Goal: Task Accomplishment & Management: Manage account settings

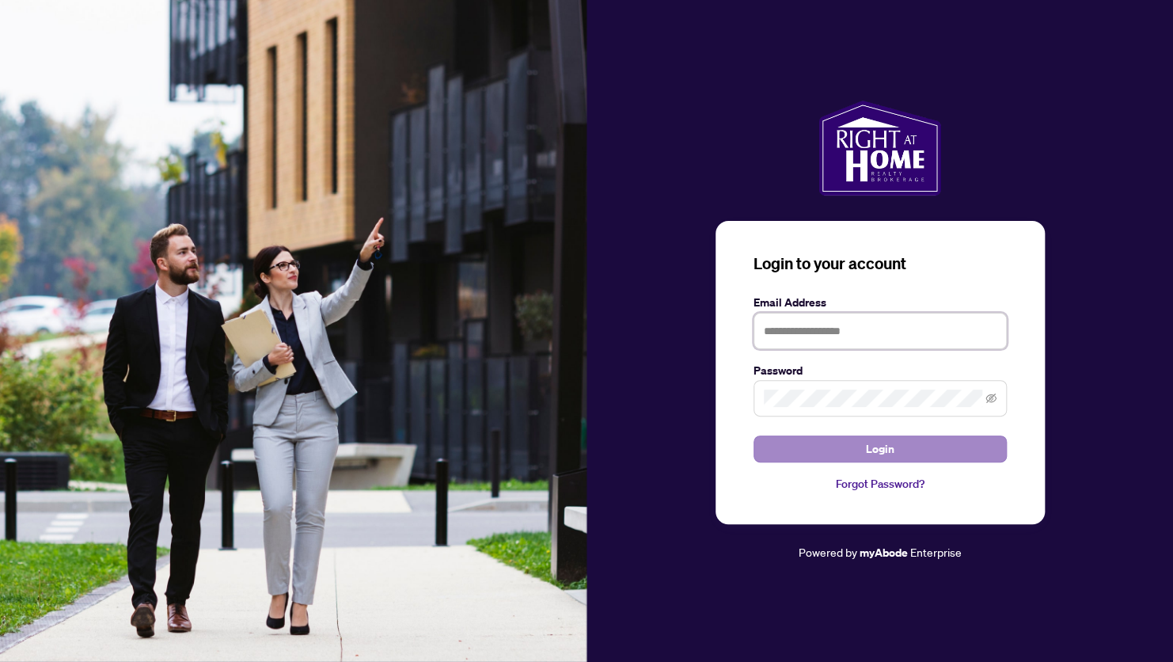
type input "**********"
click at [892, 447] on span "Login" at bounding box center [880, 448] width 29 height 25
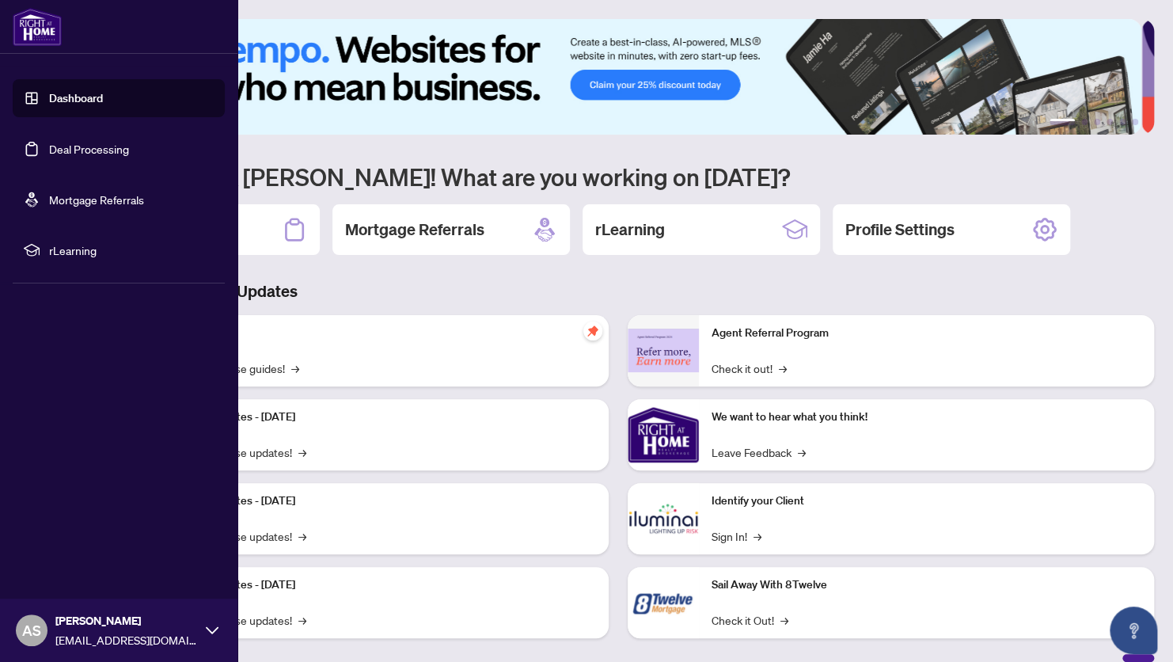
click at [83, 146] on link "Deal Processing" at bounding box center [89, 149] width 80 height 14
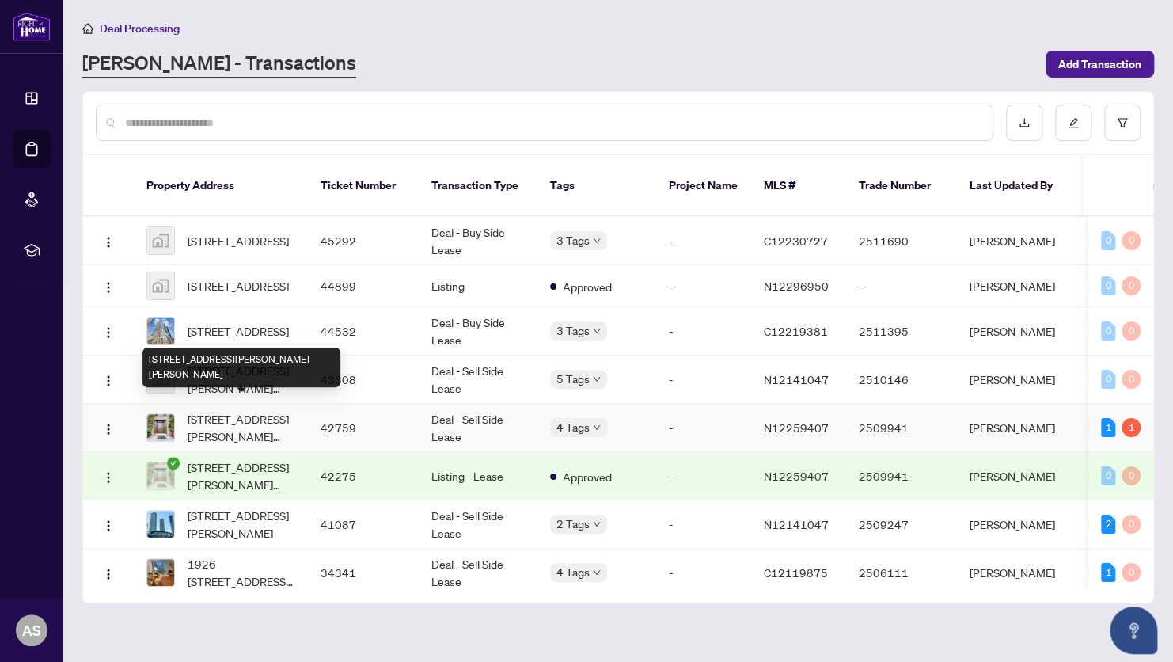
click at [244, 410] on span "[STREET_ADDRESS][PERSON_NAME][PERSON_NAME]" at bounding box center [242, 427] width 108 height 35
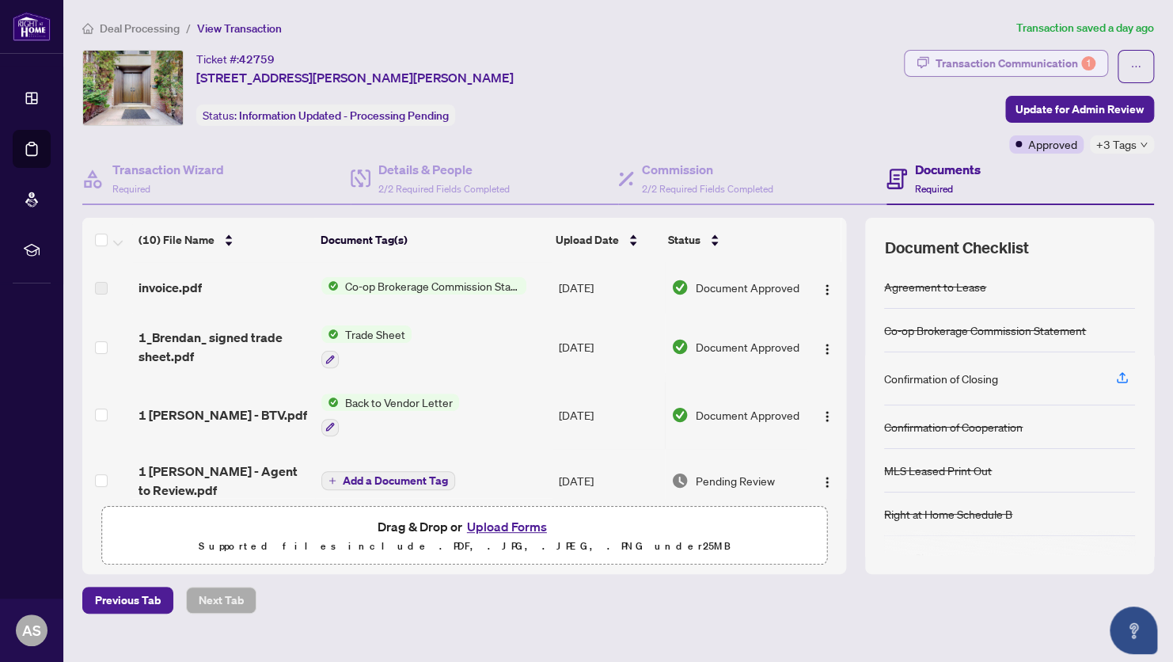
click at [973, 62] on div "Transaction Communication 1" at bounding box center [1016, 63] width 160 height 25
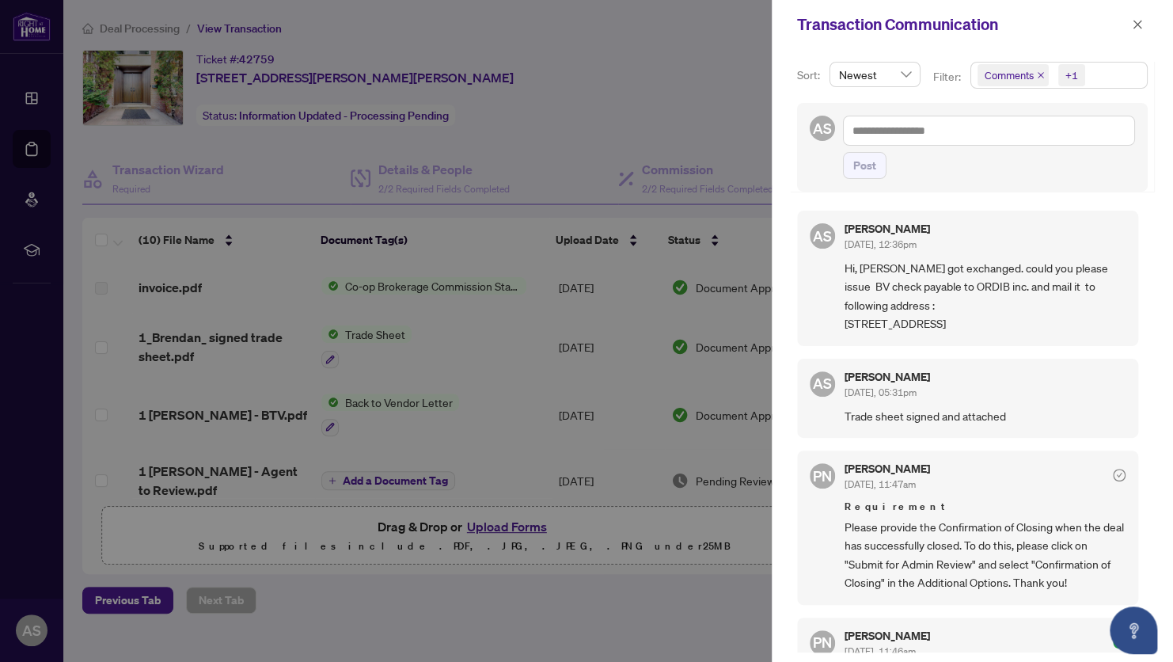
click at [720, 111] on div at bounding box center [586, 331] width 1173 height 662
click at [1135, 24] on icon "close" at bounding box center [1137, 24] width 11 height 11
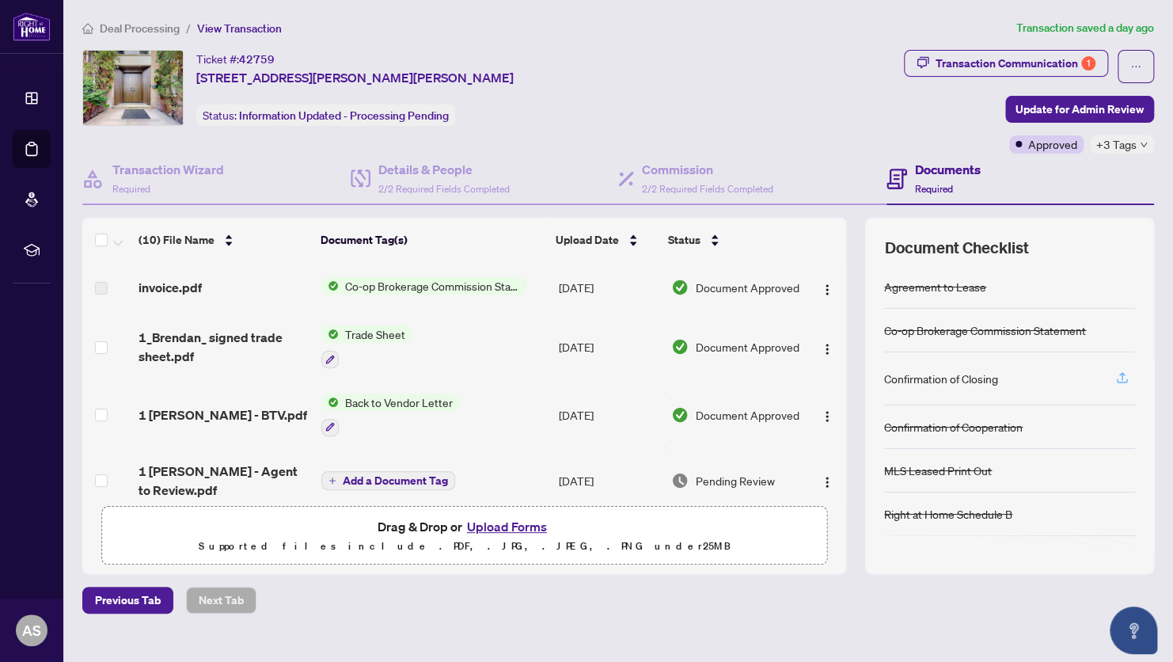
click at [1120, 374] on icon "button" at bounding box center [1123, 376] width 6 height 8
click at [1070, 108] on span "Update for Admin Review" at bounding box center [1080, 109] width 128 height 25
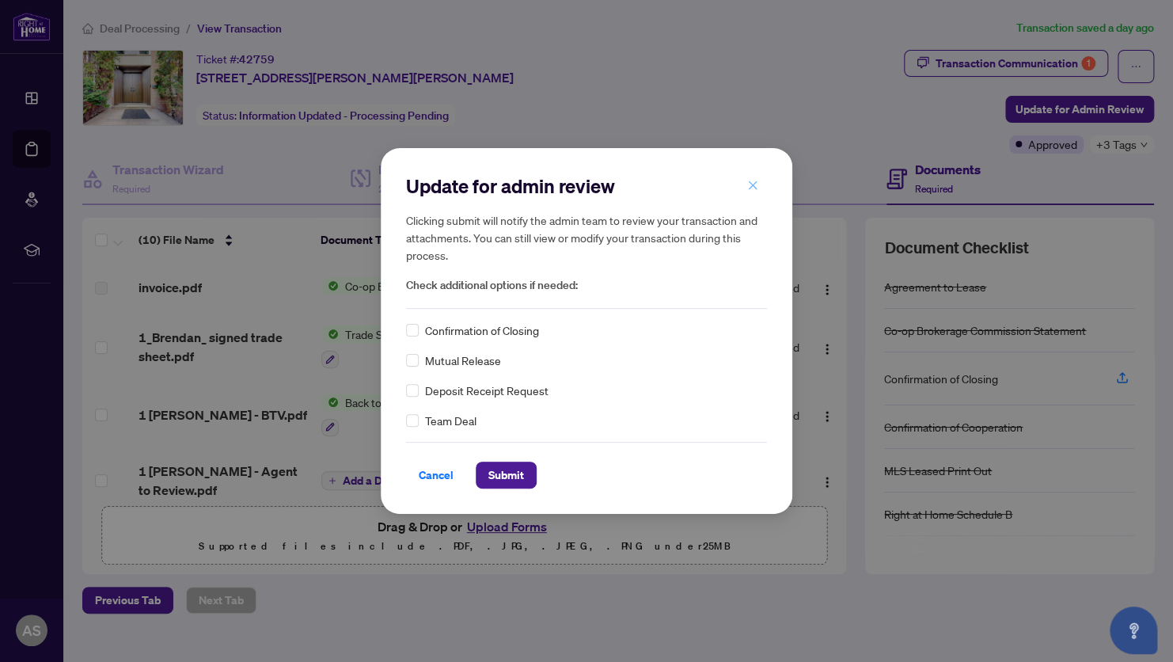
click at [747, 185] on button "button" at bounding box center [753, 185] width 32 height 27
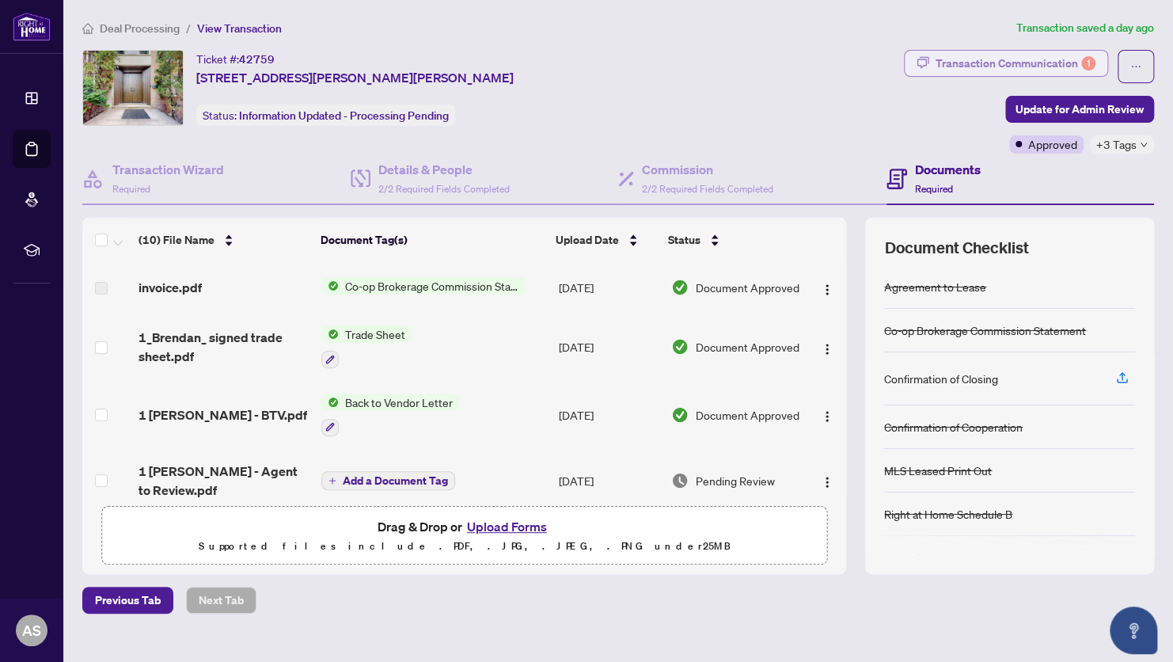
click at [968, 62] on div "Transaction Communication 1" at bounding box center [1016, 63] width 160 height 25
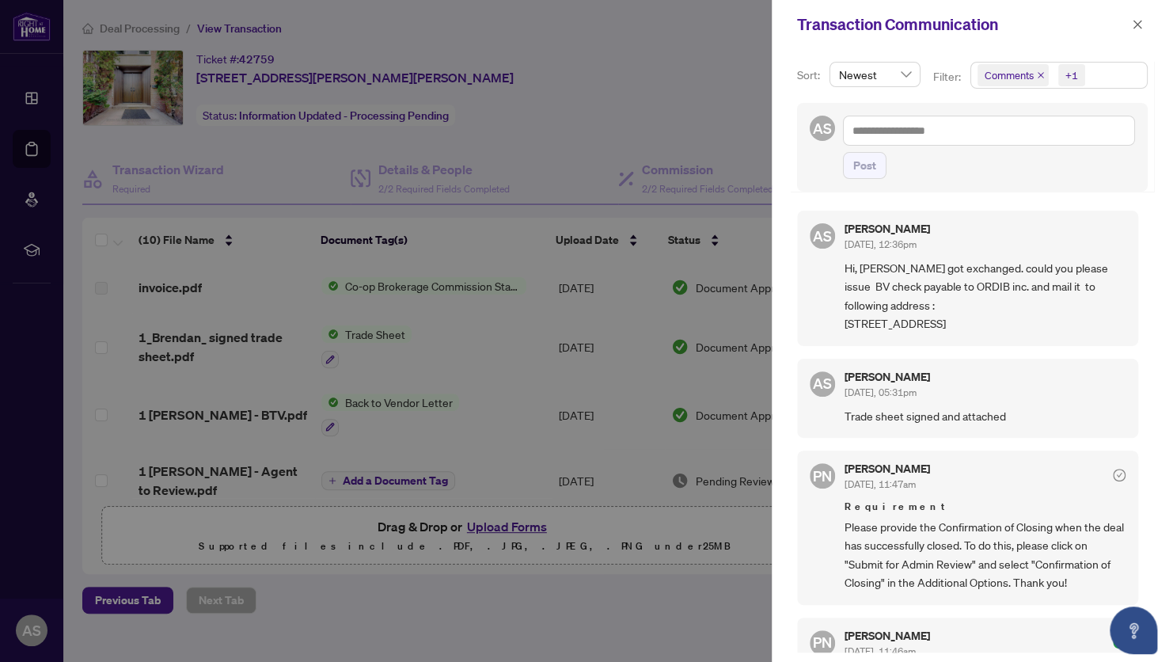
click at [676, 59] on div at bounding box center [586, 331] width 1173 height 662
click at [1135, 19] on icon "close" at bounding box center [1137, 24] width 11 height 11
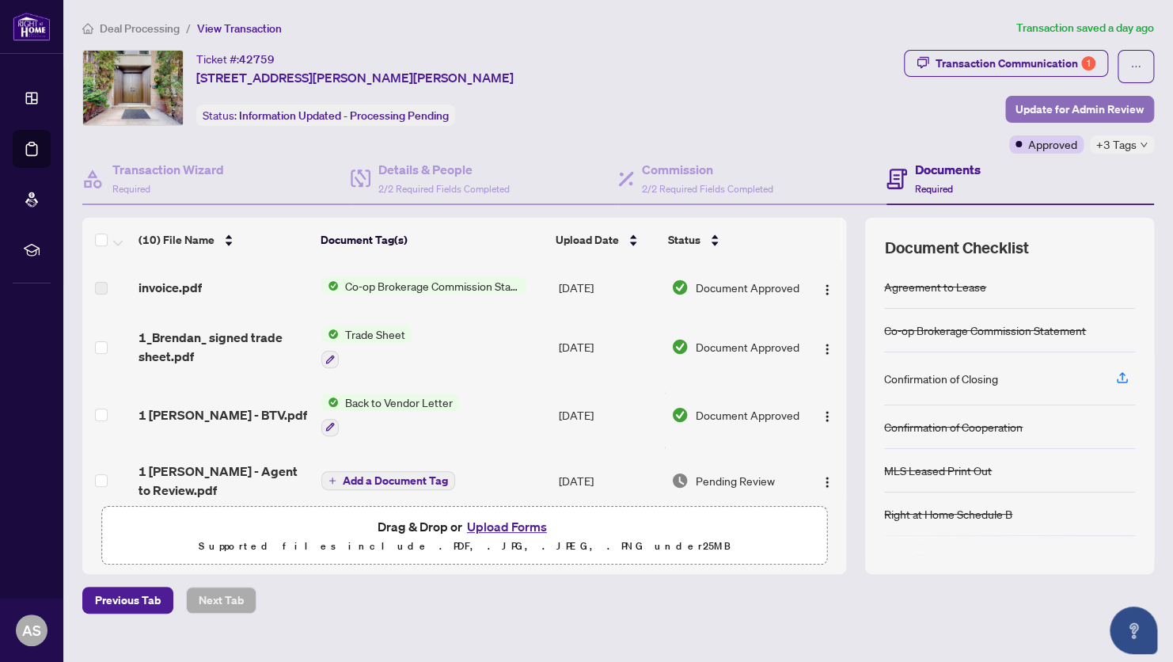
click at [1025, 108] on span "Update for Admin Review" at bounding box center [1080, 109] width 128 height 25
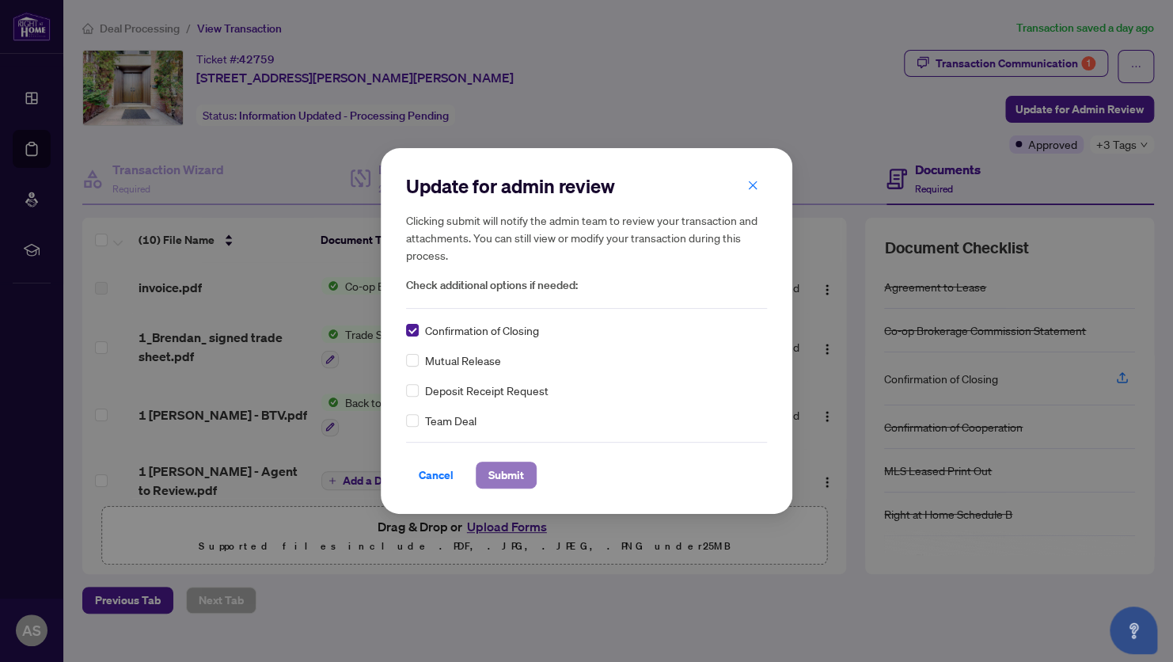
click at [499, 473] on span "Submit" at bounding box center [507, 474] width 36 height 25
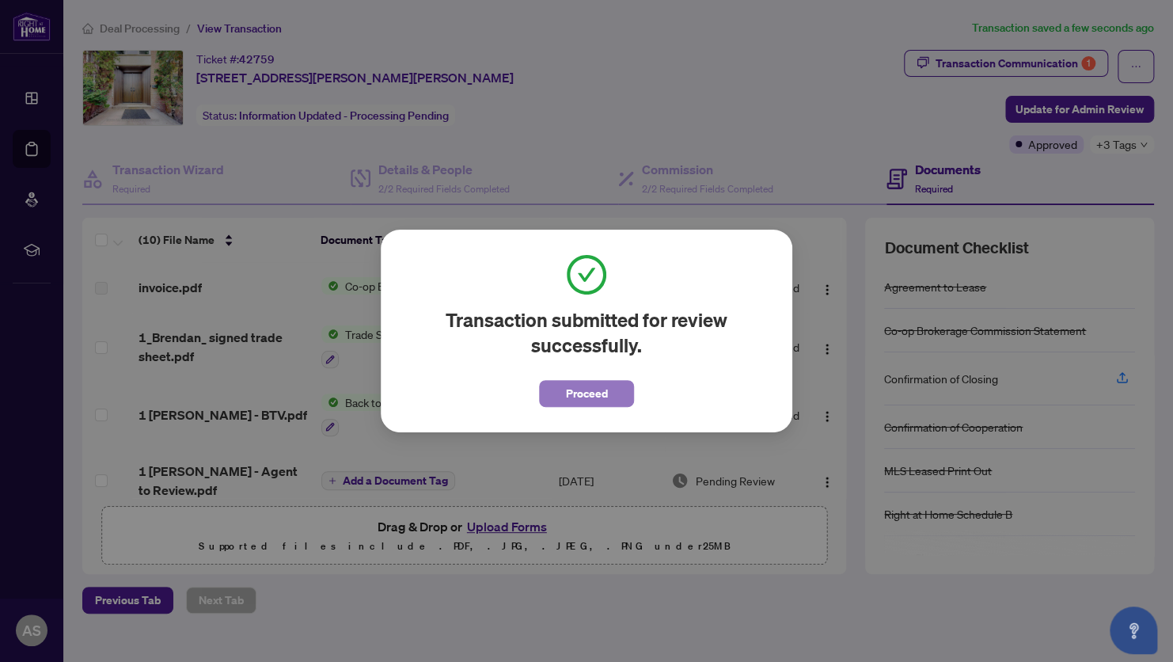
click at [601, 393] on span "Proceed" at bounding box center [587, 393] width 42 height 25
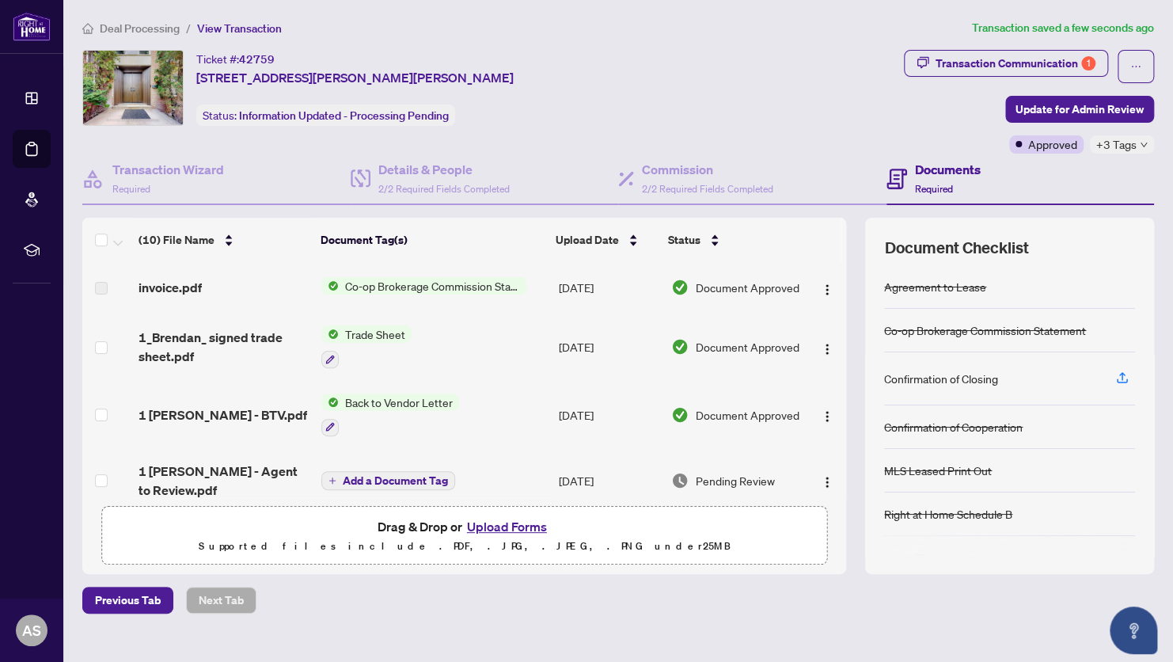
click at [922, 168] on h4 "Documents" at bounding box center [948, 169] width 66 height 19
click at [924, 185] on span "Required" at bounding box center [934, 189] width 38 height 12
click at [1140, 143] on icon "down" at bounding box center [1144, 145] width 8 height 8
click at [854, 105] on div "Ticket #: [STREET_ADDRESS][PERSON_NAME][PERSON_NAME] Status: Information Update…" at bounding box center [490, 88] width 816 height 76
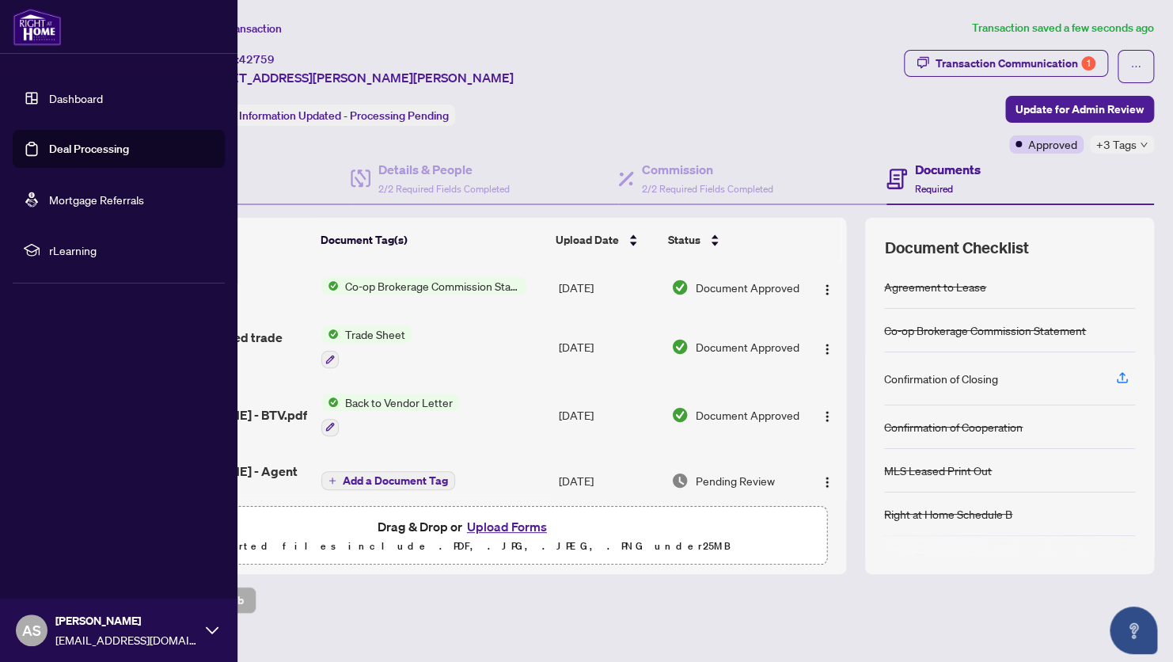
click at [61, 145] on link "Deal Processing" at bounding box center [89, 149] width 80 height 14
